Goal: Find contact information: Find contact information

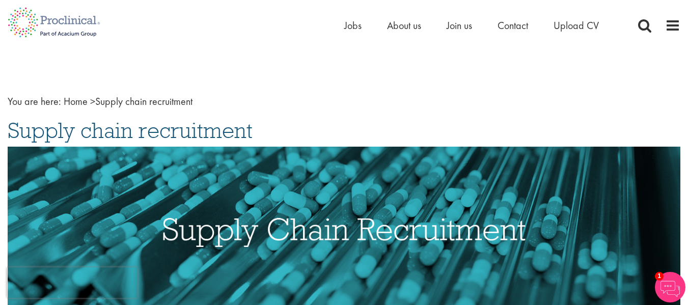
click at [357, 108] on nav "You are here: Home > Supply chain recruitment" at bounding box center [344, 101] width 672 height 15
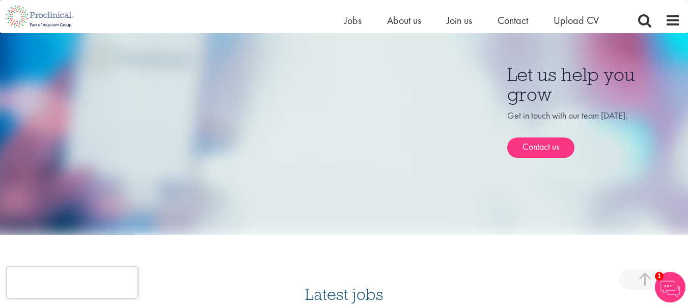
scroll to position [661, 0]
click at [544, 137] on link "Contact us" at bounding box center [540, 147] width 67 height 20
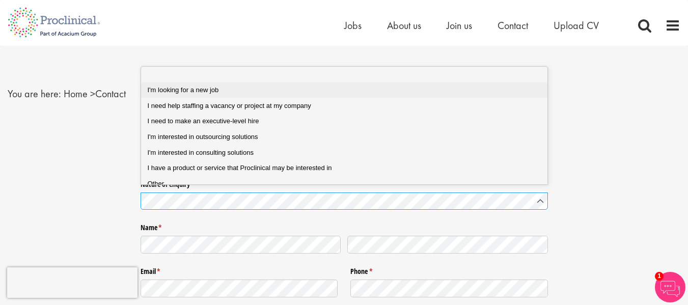
click at [218, 89] on span "I'm looking for a new job" at bounding box center [183, 90] width 71 height 8
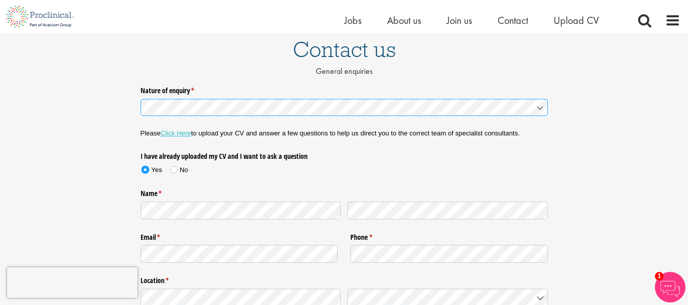
scroll to position [85, 0]
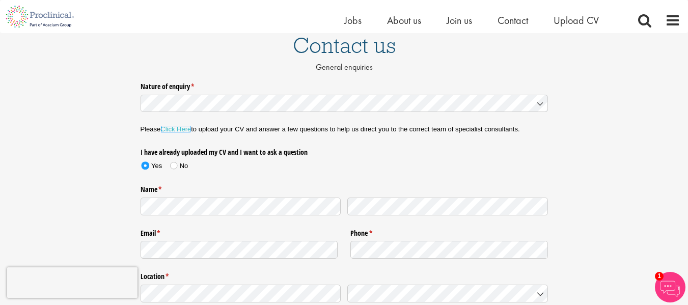
click at [179, 130] on link "Click Here" at bounding box center [175, 129] width 31 height 8
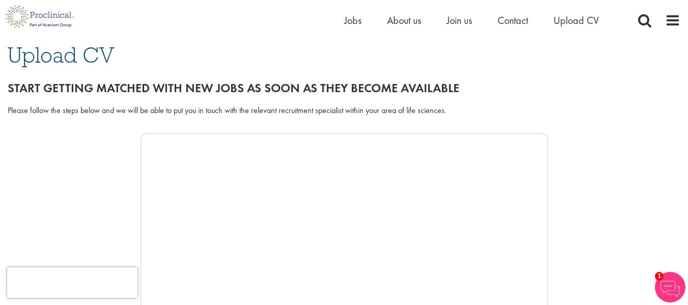
scroll to position [75, 0]
click at [578, 19] on span "Upload CV" at bounding box center [575, 20] width 45 height 13
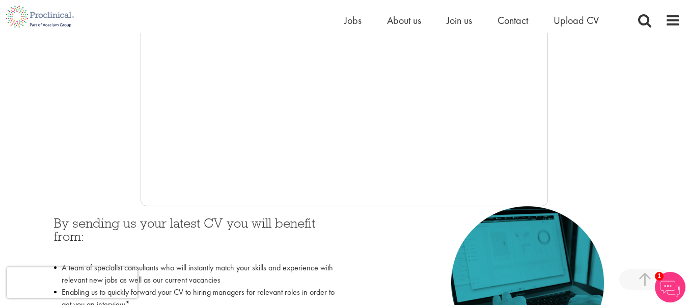
scroll to position [303, 0]
